Goal: Find specific page/section: Find specific page/section

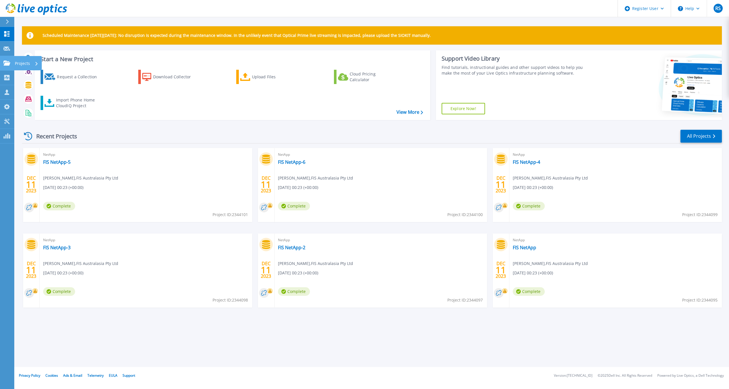
click at [4, 59] on link "Projects Projects" at bounding box center [7, 63] width 14 height 15
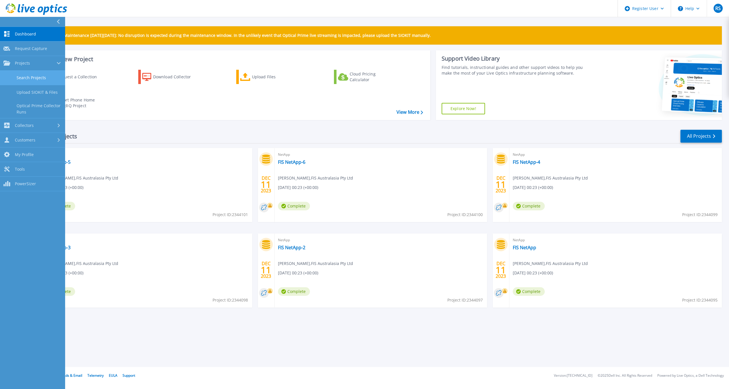
click at [23, 78] on link "Search Projects" at bounding box center [32, 78] width 65 height 15
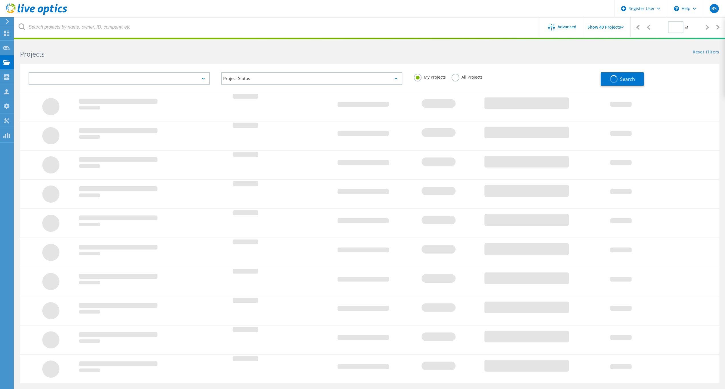
type input "1"
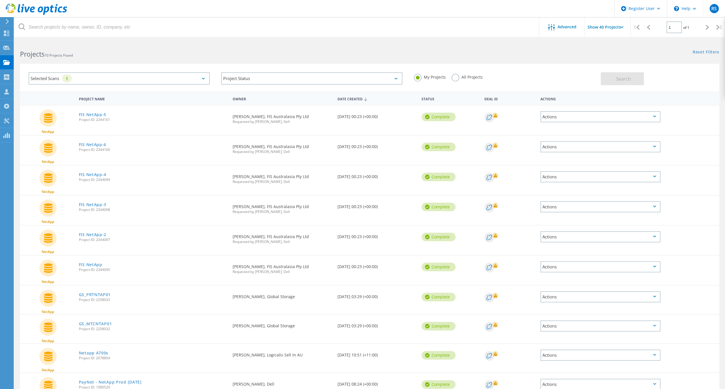
click at [466, 76] on label "All Projects" at bounding box center [466, 76] width 31 height 5
click at [0, 0] on input "All Projects" at bounding box center [0, 0] width 0 height 0
click at [197, 74] on div "Selected Scans 1" at bounding box center [119, 78] width 181 height 12
click at [46, 128] on label "NetApp" at bounding box center [124, 129] width 164 height 7
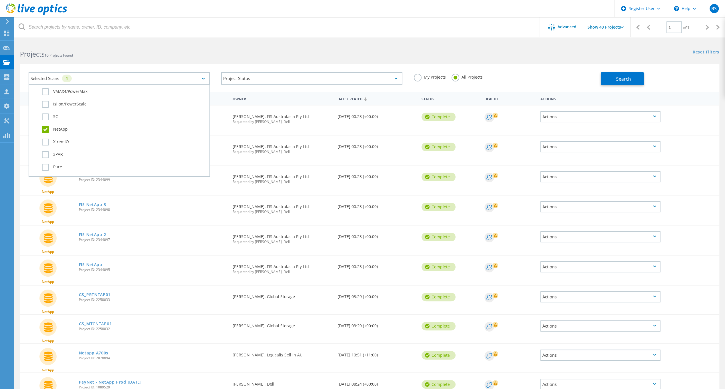
click at [0, 0] on input "NetApp" at bounding box center [0, 0] width 0 height 0
click at [48, 113] on label "PowerStore" at bounding box center [124, 115] width 164 height 7
click at [0, 0] on input "PowerStore" at bounding box center [0, 0] width 0 height 0
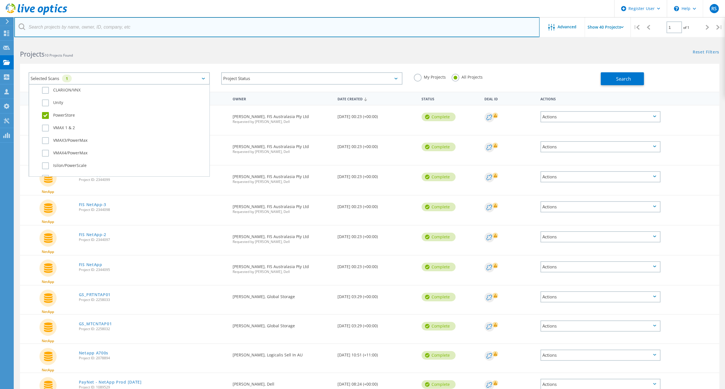
click at [228, 34] on input "text" at bounding box center [276, 27] width 525 height 20
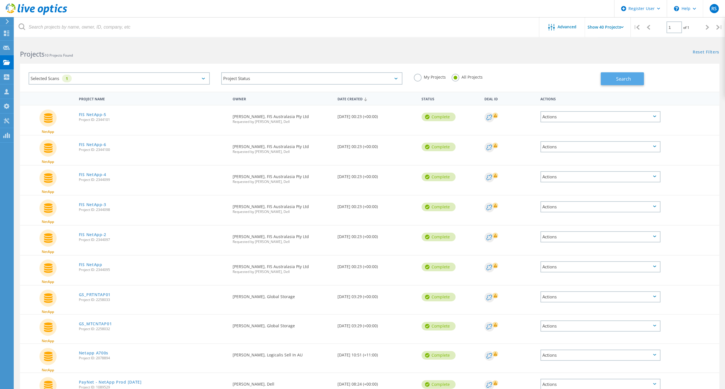
click at [611, 77] on button "Search" at bounding box center [621, 78] width 43 height 13
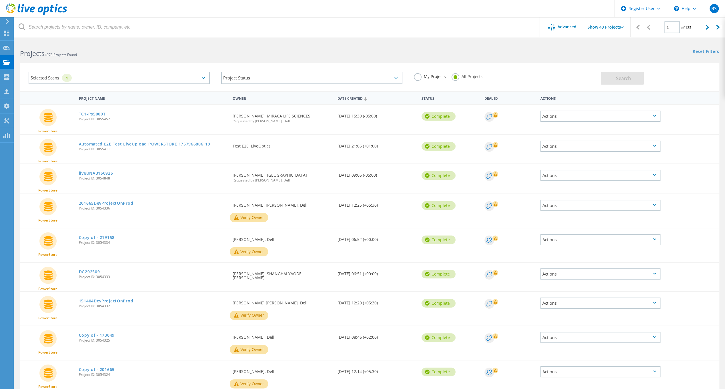
scroll to position [0, 0]
